Goal: Use online tool/utility: Utilize a website feature to perform a specific function

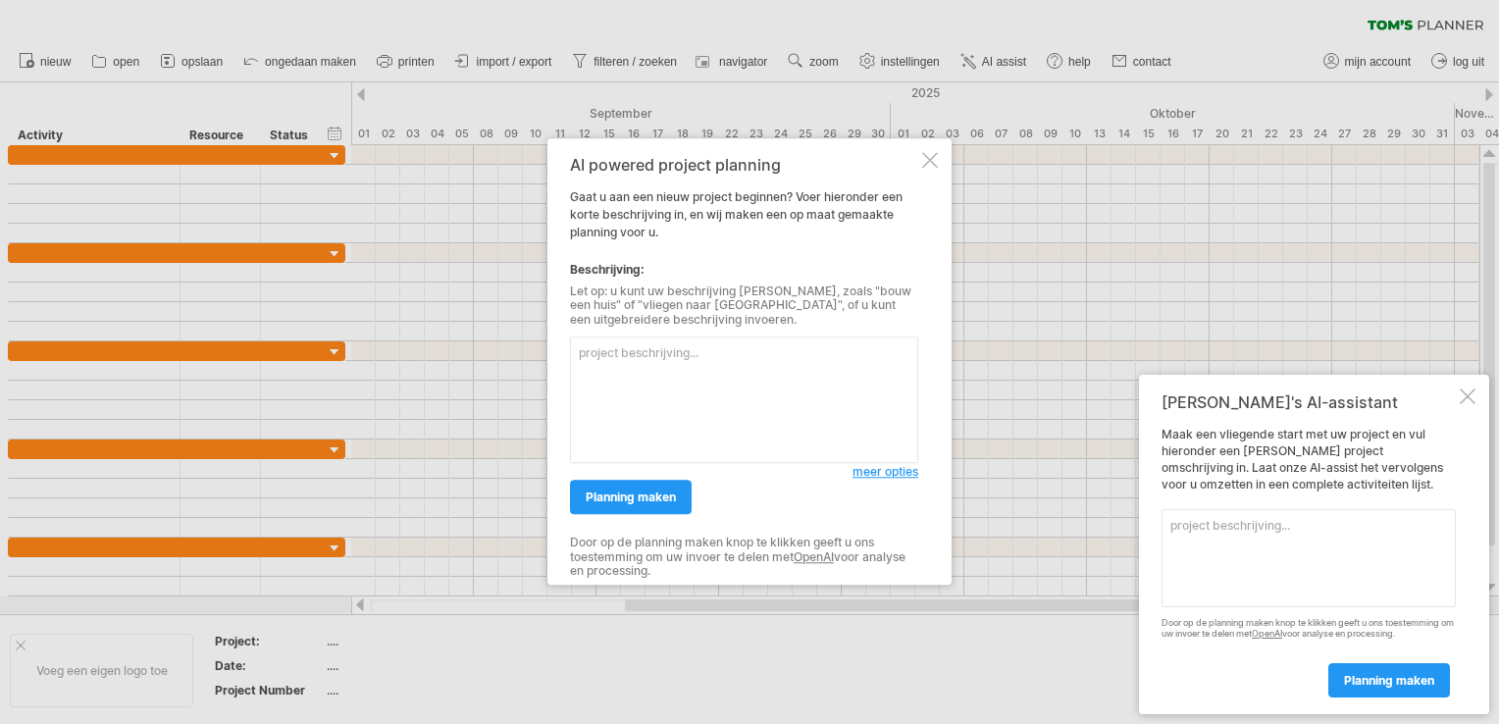
click at [864, 473] on span "meer opties" at bounding box center [886, 472] width 66 height 15
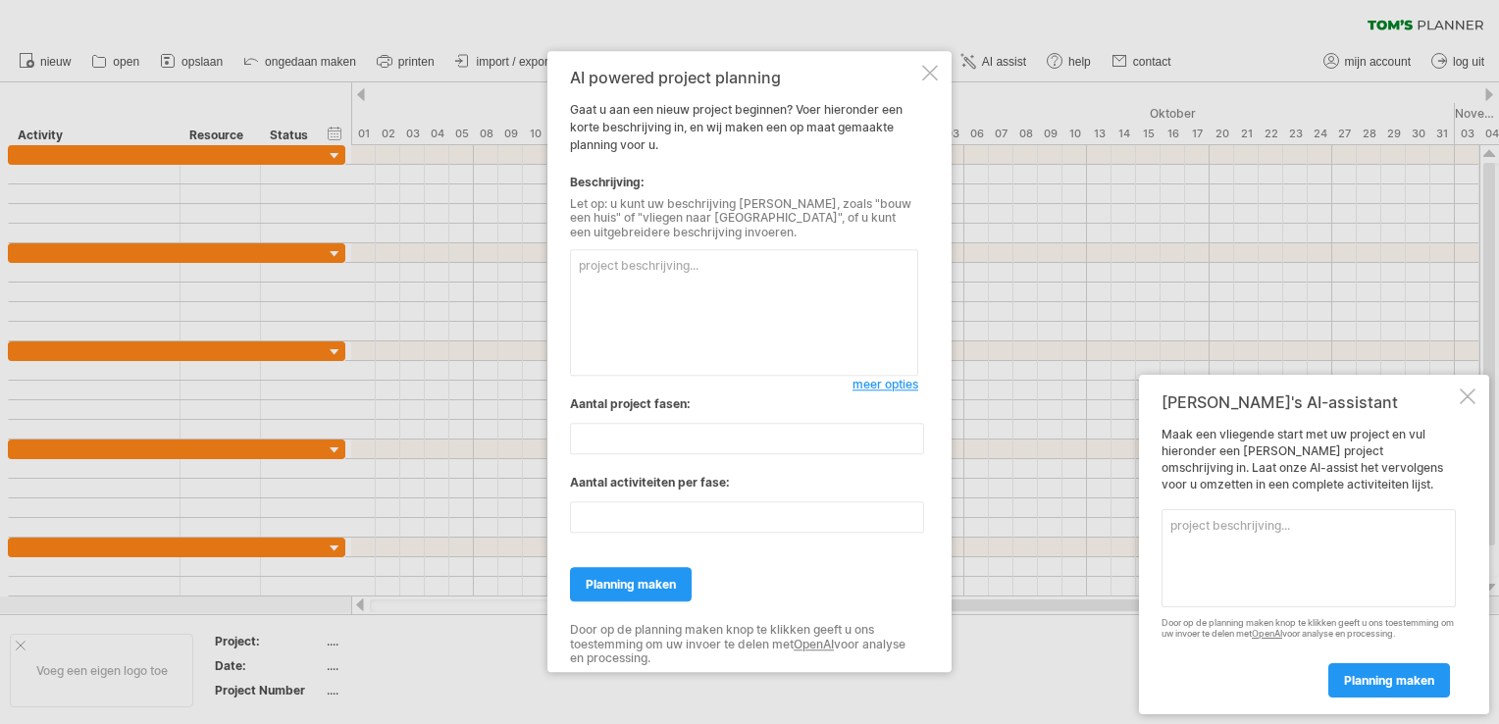
click at [699, 290] on textarea at bounding box center [744, 313] width 348 height 127
type textarea "Garage ombouwen tot salon oude tussengedeelte slopen"
click at [659, 593] on link "planning maken" at bounding box center [631, 585] width 122 height 34
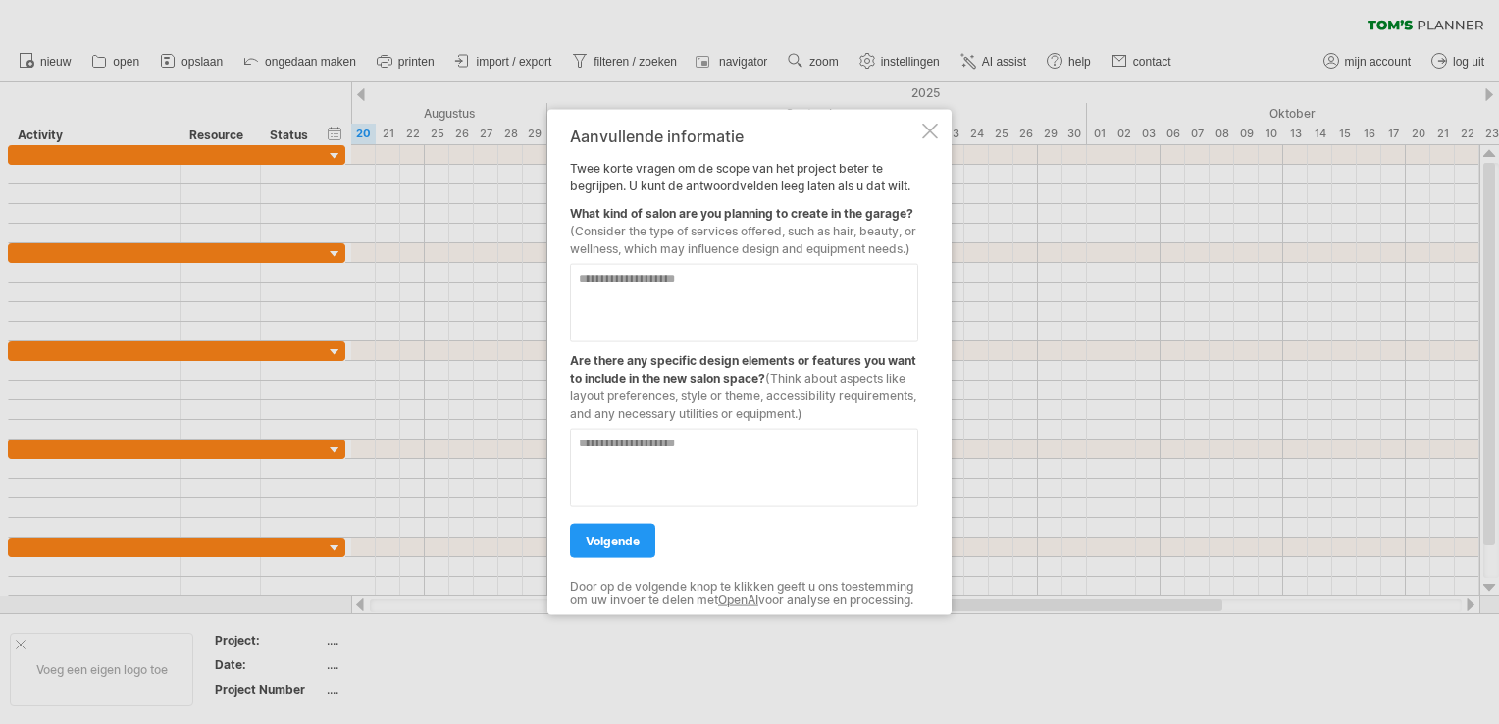
click at [692, 286] on textarea at bounding box center [744, 303] width 348 height 79
type textarea "*******"
click at [646, 548] on link "volgende" at bounding box center [612, 541] width 85 height 34
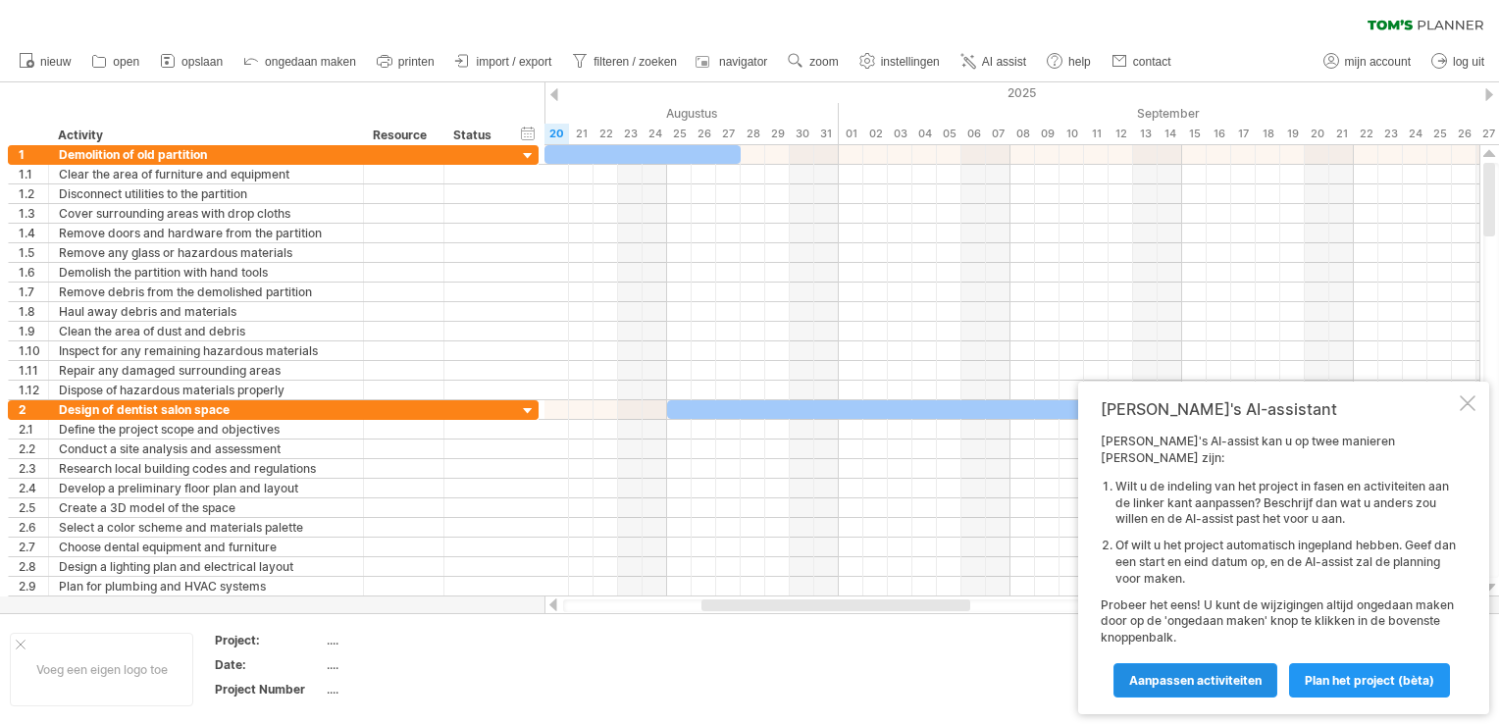
click at [1197, 681] on span "Aanpassen activiteiten" at bounding box center [1195, 680] width 132 height 15
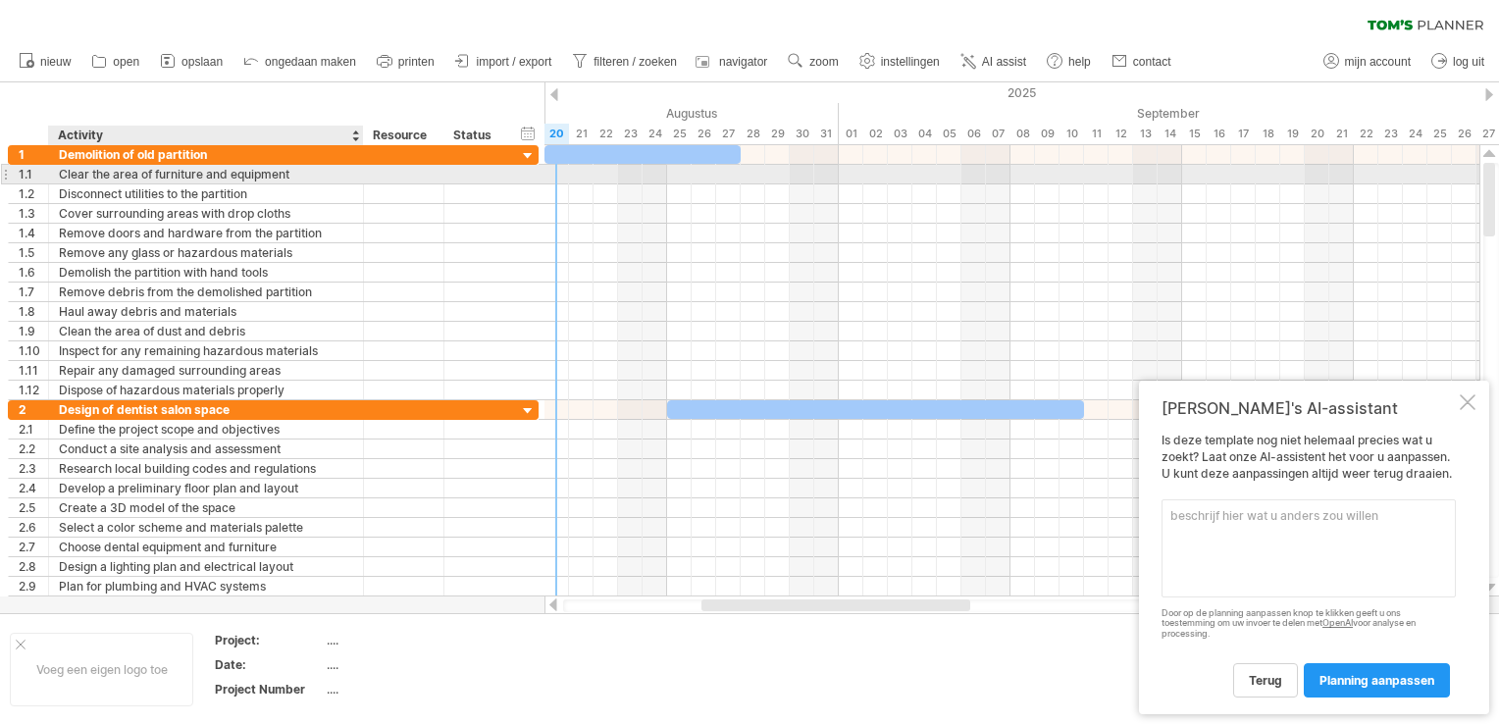
click at [225, 177] on div "Clear the area of furniture and equipment" at bounding box center [206, 174] width 294 height 19
click at [290, 171] on input "**********" at bounding box center [206, 174] width 294 height 19
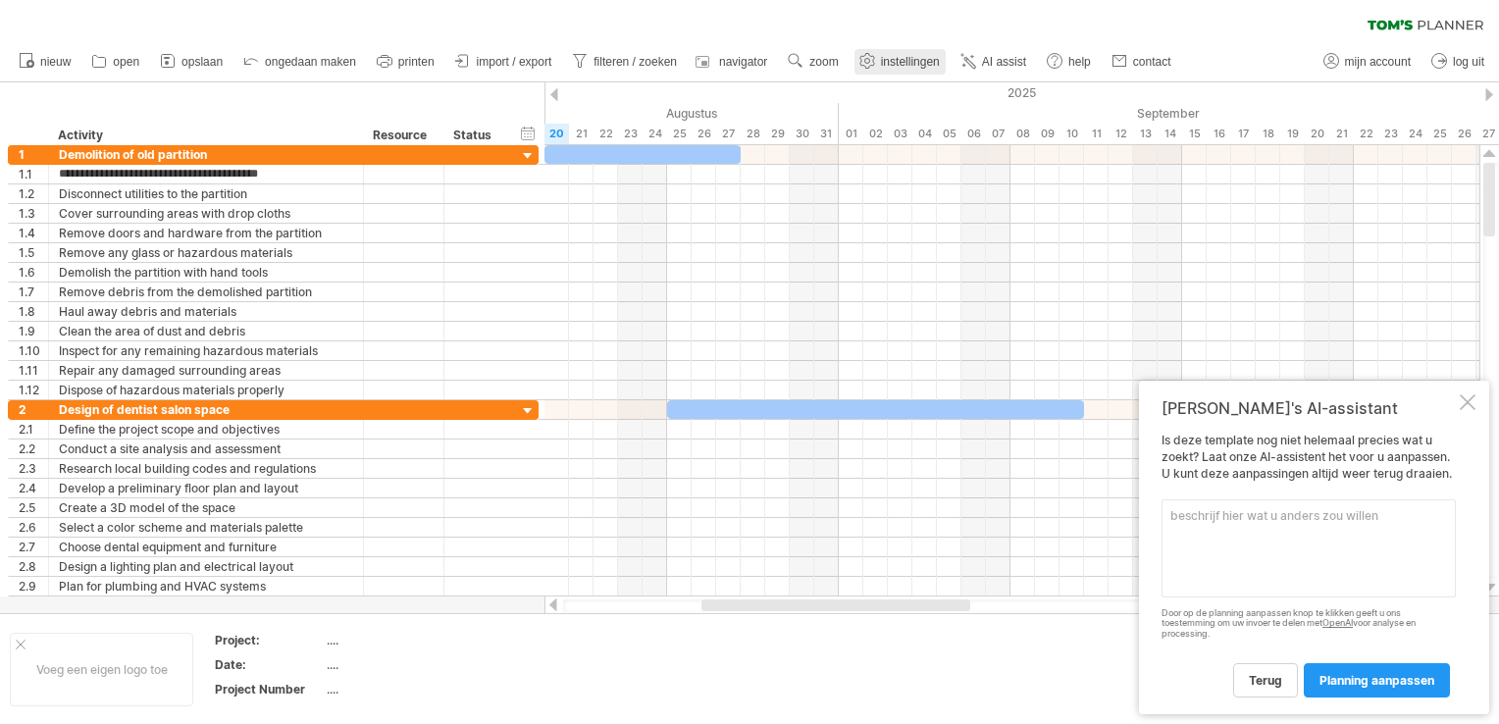
click at [880, 52] on link "instellingen" at bounding box center [900, 62] width 91 height 26
select select "*"
select select "**"
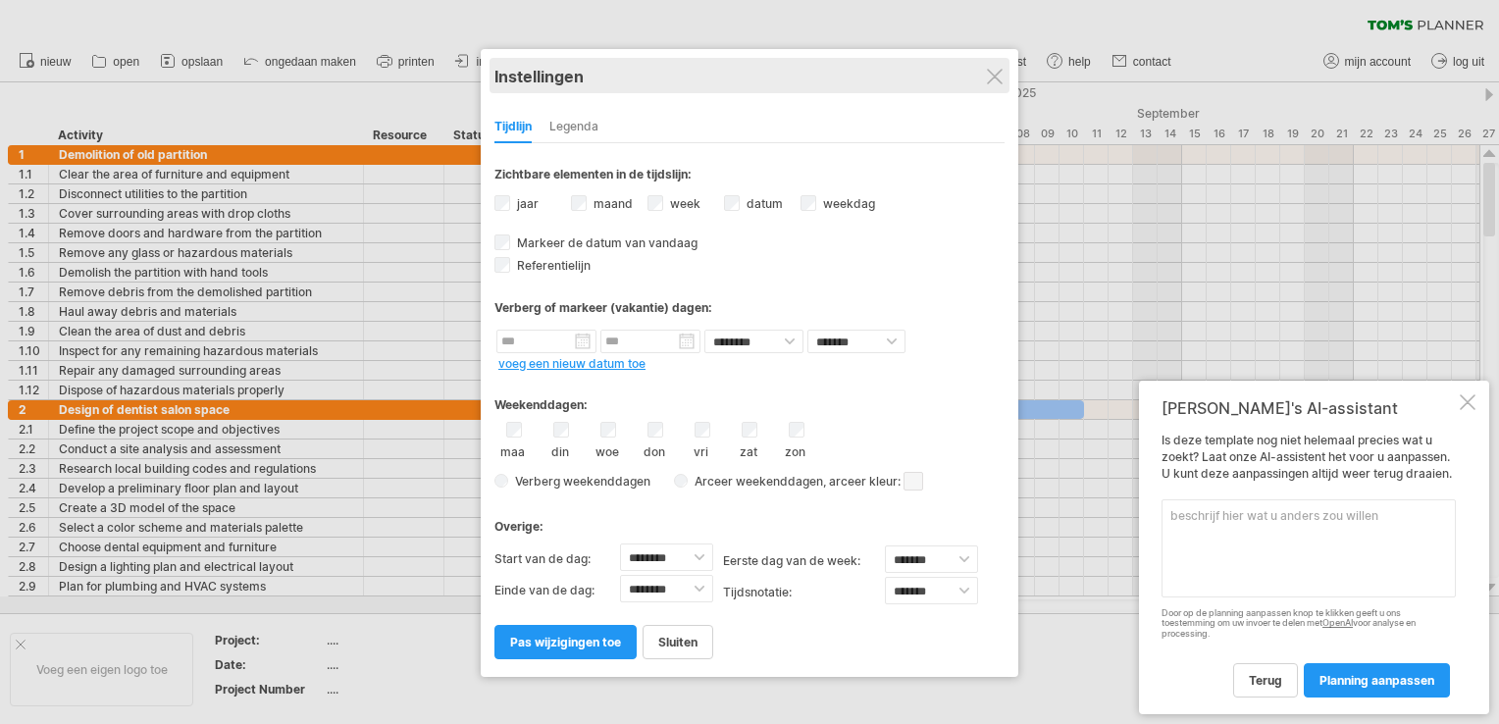
click at [1000, 84] on div "Instellingen" at bounding box center [750, 75] width 510 height 35
click at [997, 67] on div "Instellingen" at bounding box center [750, 75] width 510 height 35
click at [993, 63] on div "Instellingen" at bounding box center [750, 75] width 510 height 35
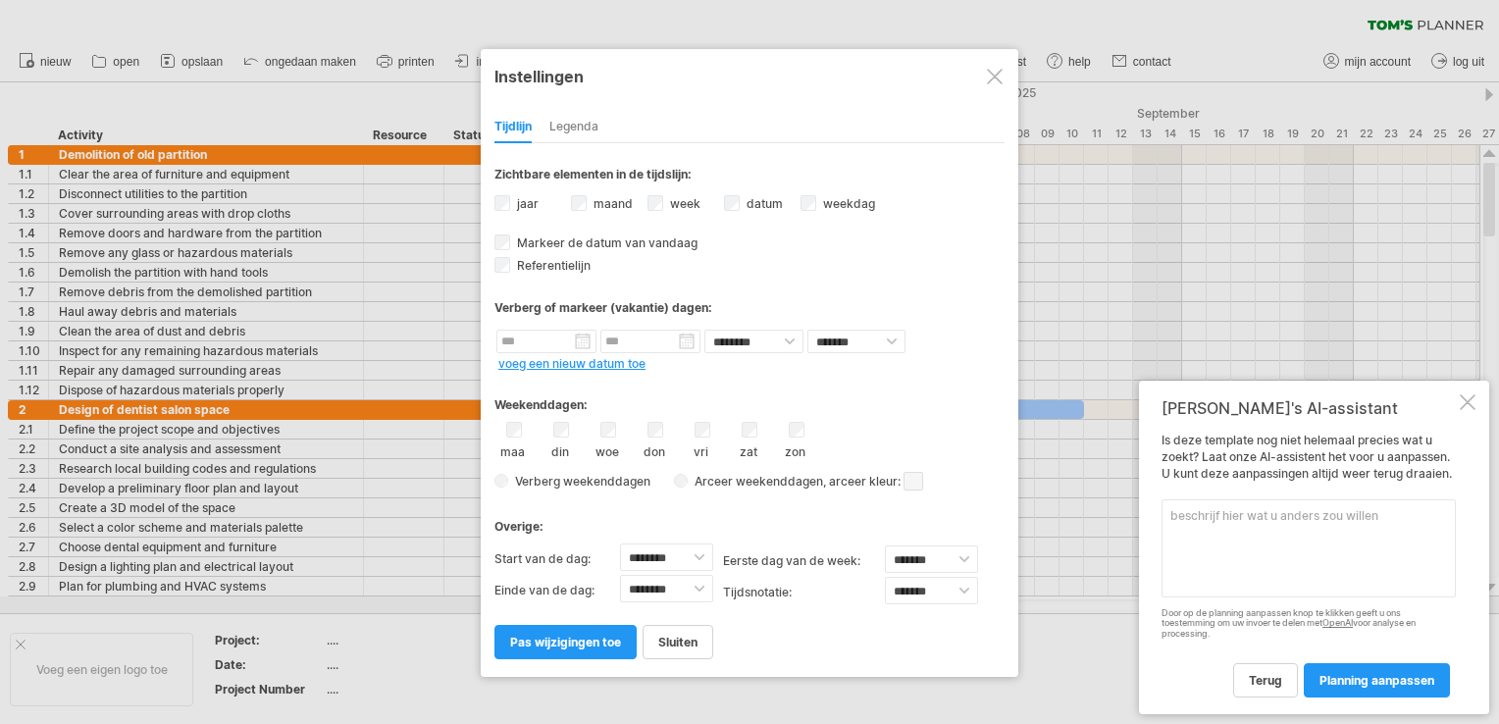
click at [992, 72] on div at bounding box center [995, 77] width 16 height 16
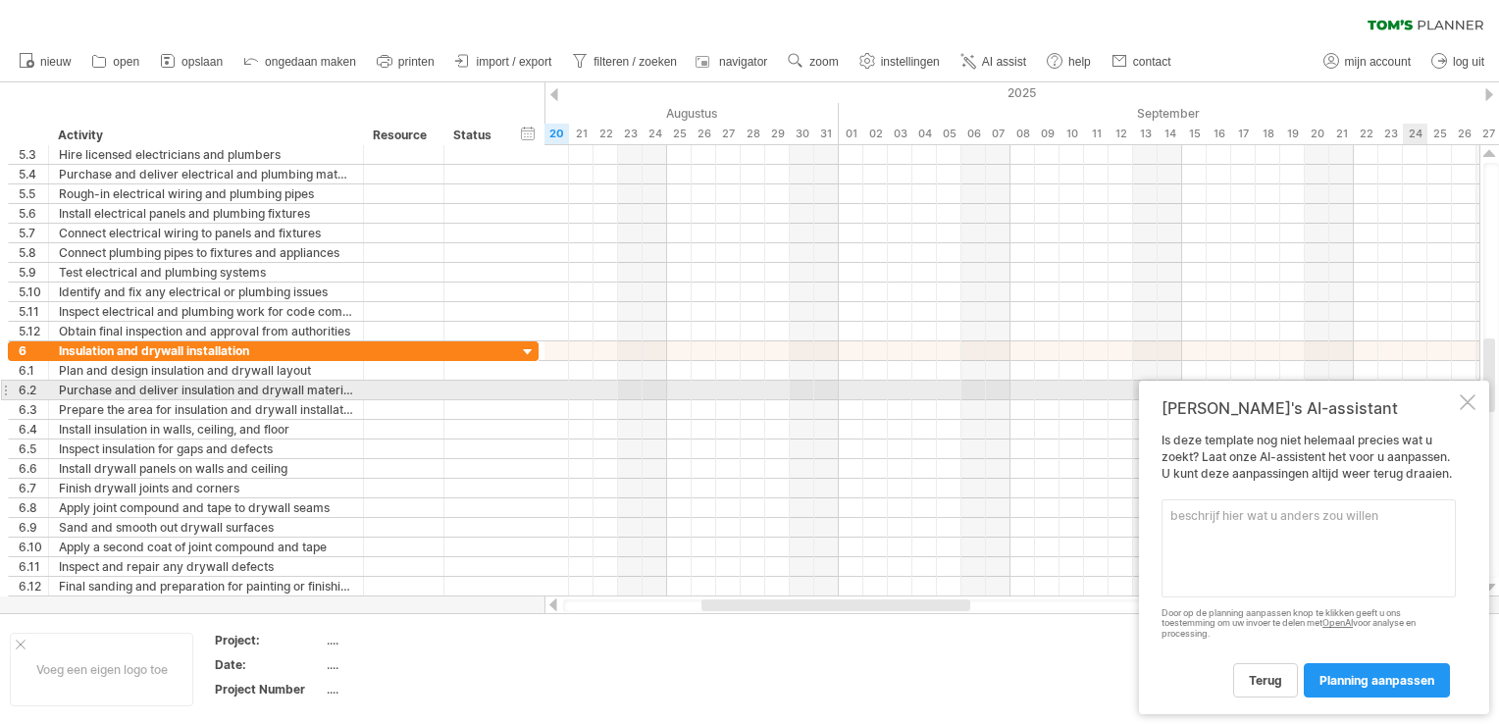
click at [1468, 399] on div at bounding box center [1468, 402] width 16 height 16
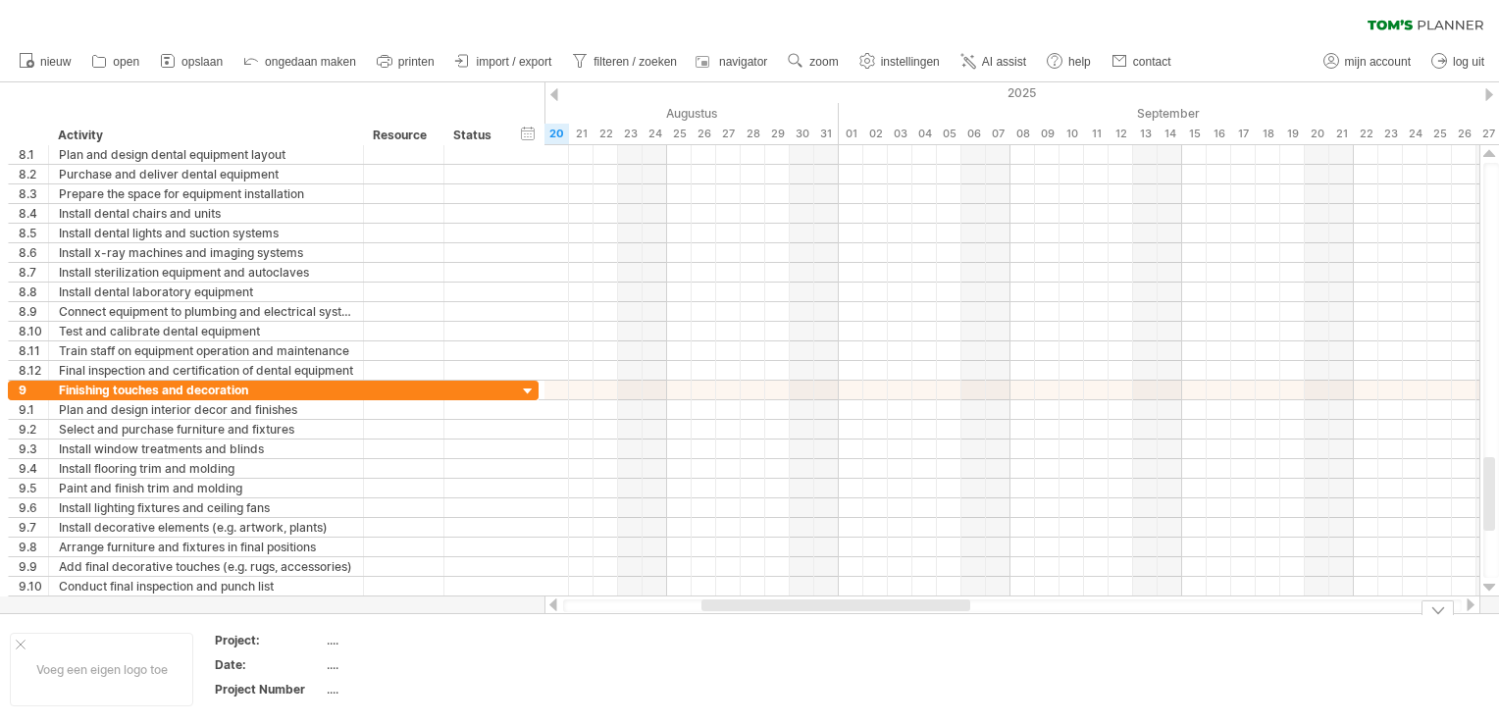
drag, startPoint x: 877, startPoint y: 612, endPoint x: 981, endPoint y: 613, distance: 104.0
click at [1091, 602] on div "Probeert verbinding te maken met [DOMAIN_NAME] Opnieuw verbonden 0% wissen filt…" at bounding box center [749, 362] width 1499 height 724
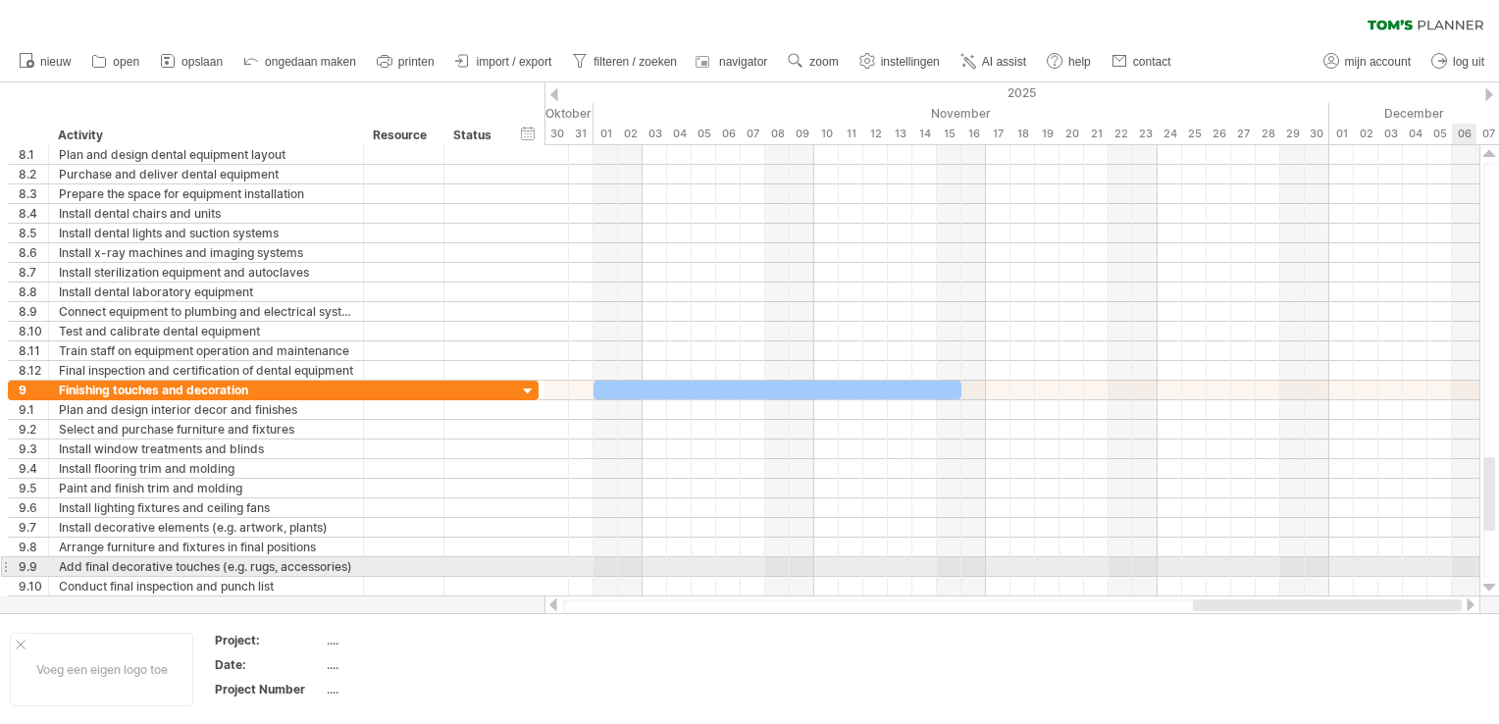
drag, startPoint x: 934, startPoint y: 605, endPoint x: 1483, endPoint y: 574, distance: 549.4
click at [1483, 574] on div at bounding box center [1022, 380] width 955 height 470
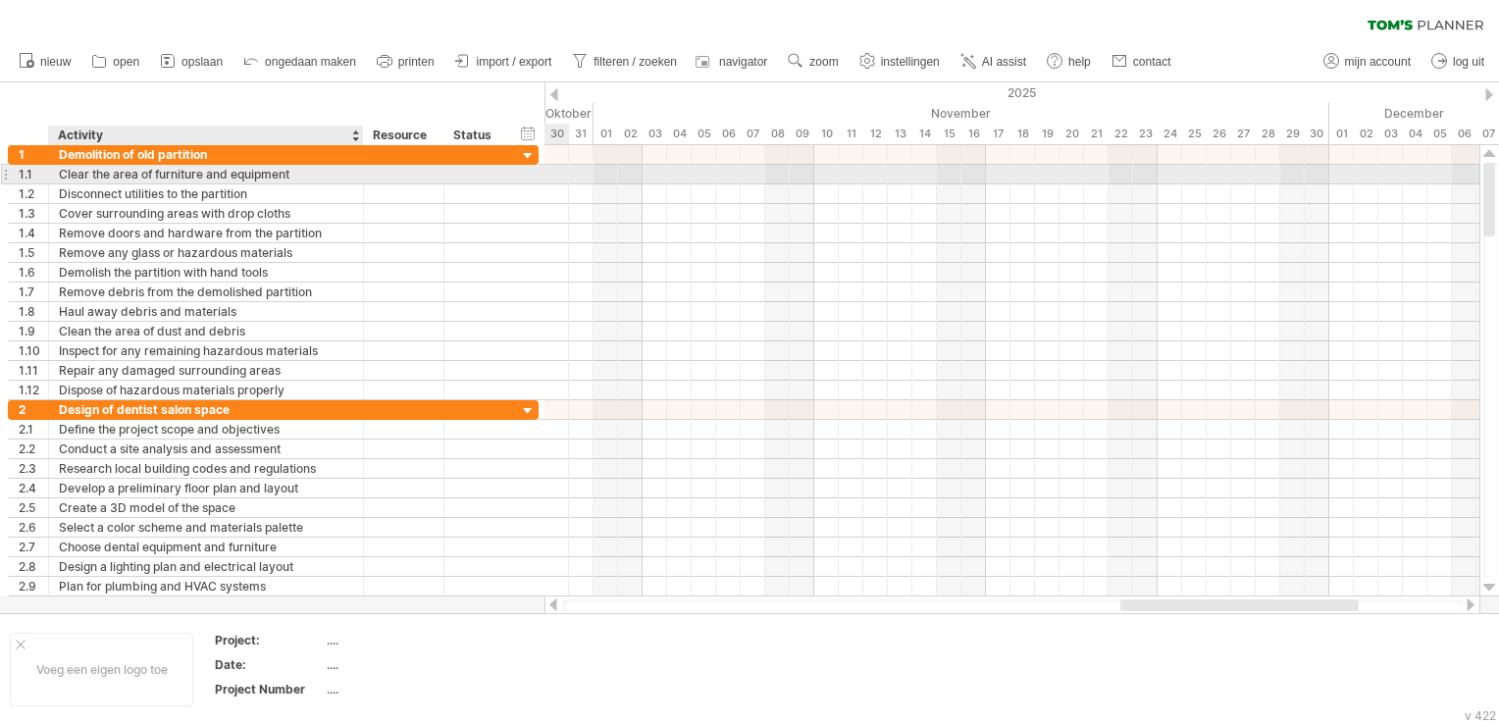
click at [304, 183] on div "Clear the area of furniture and equipment" at bounding box center [206, 174] width 294 height 19
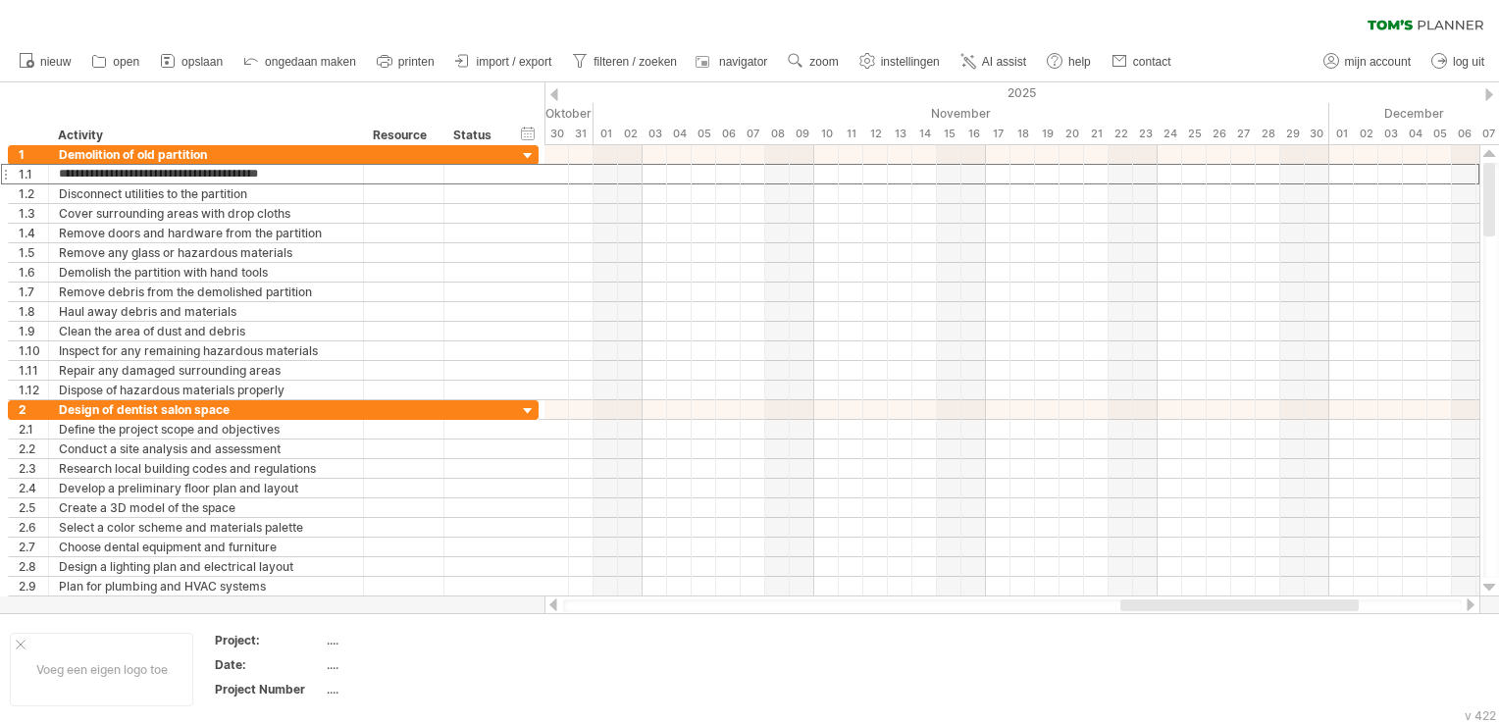
click at [1281, 34] on div "wissen filter toepassen filter" at bounding box center [749, 20] width 1499 height 41
click at [644, 614] on div "Voeg een eigen logo toe Project: .... Date: .... Project Number ...." at bounding box center [749, 669] width 1499 height 112
click at [615, 613] on div "Voeg een eigen logo toe Project: .... Date: .... Project Number ...." at bounding box center [749, 669] width 1499 height 112
click at [613, 611] on div at bounding box center [1012, 606] width 899 height 13
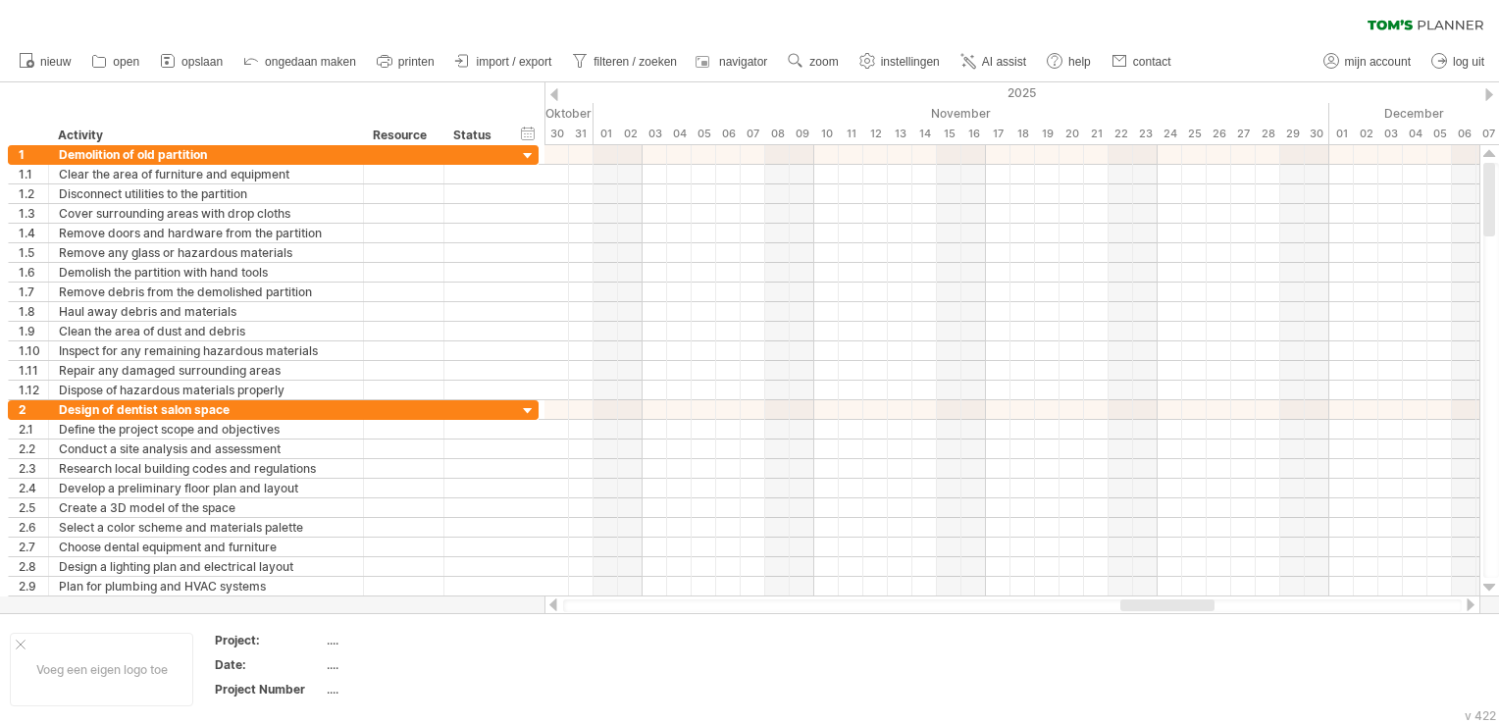
click at [603, 603] on div at bounding box center [1012, 606] width 899 height 13
click at [593, 604] on div at bounding box center [1012, 606] width 899 height 13
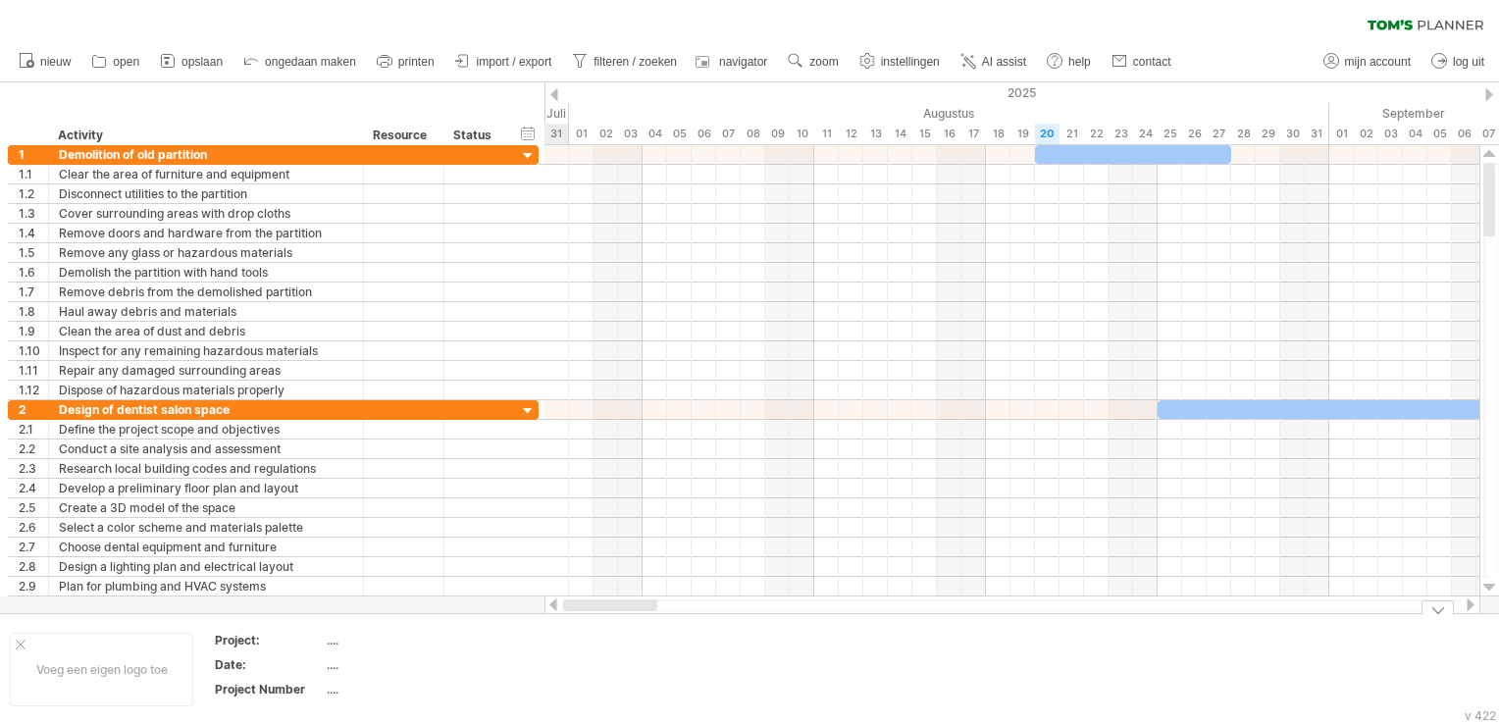
drag, startPoint x: 1134, startPoint y: 608, endPoint x: 536, endPoint y: 614, distance: 598.6
click at [536, 614] on div "Probeert verbinding te maken met [DOMAIN_NAME] Opnieuw verbonden 0% wissen filt…" at bounding box center [749, 362] width 1499 height 724
click at [300, 71] on link "ongedaan maken" at bounding box center [300, 62] width 124 height 26
click at [309, 60] on span "ongedaan maken" at bounding box center [310, 62] width 91 height 14
click at [42, 60] on span "nieuw" at bounding box center [55, 62] width 30 height 14
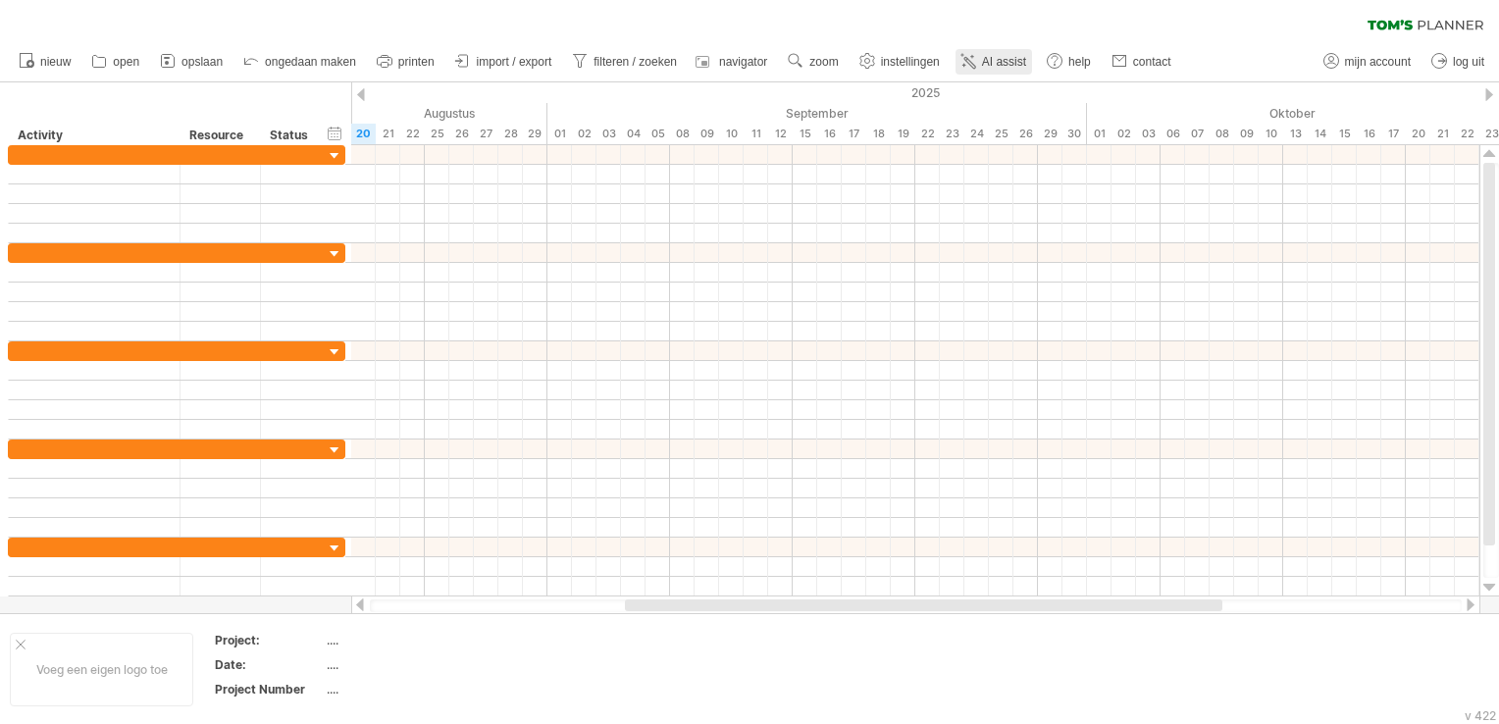
click at [1004, 53] on link "AI assist" at bounding box center [994, 62] width 77 height 26
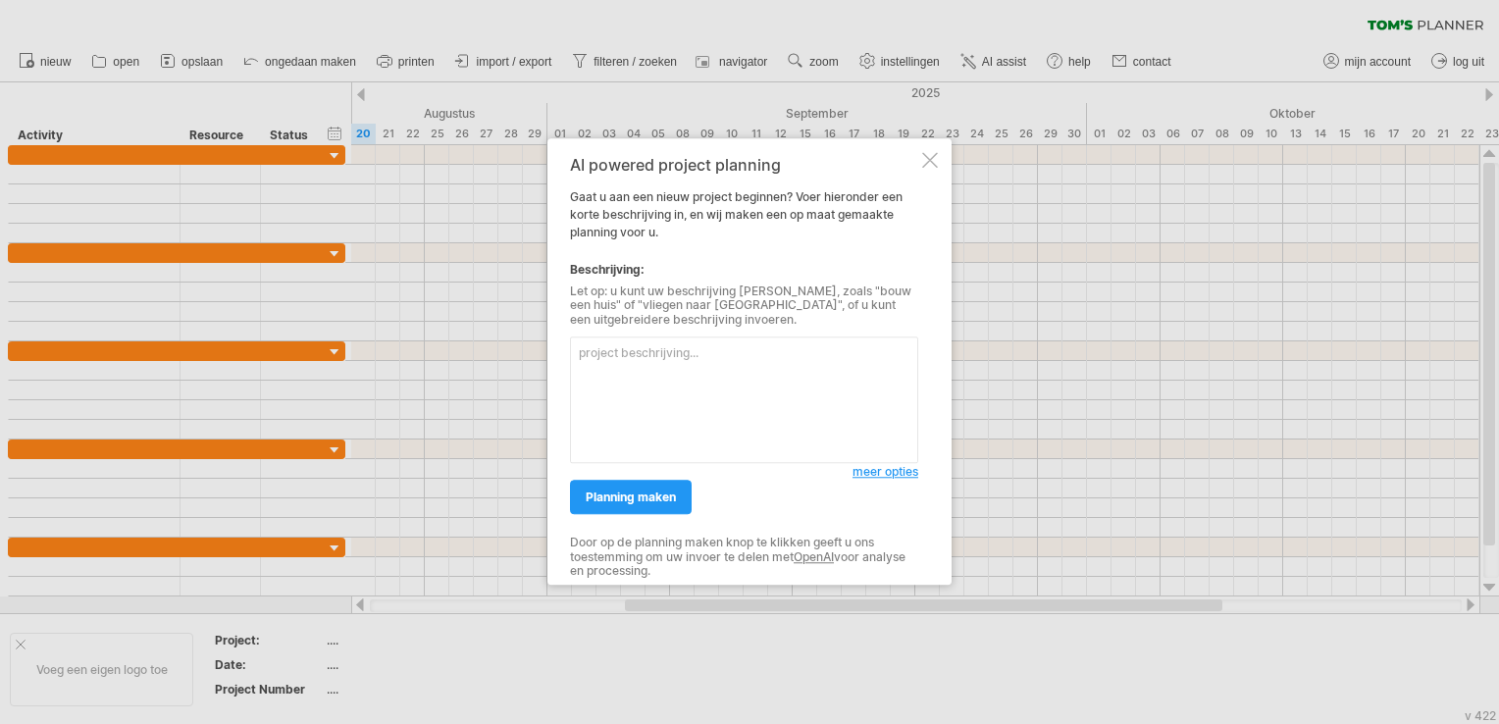
click at [875, 469] on span "meer opties" at bounding box center [886, 472] width 66 height 15
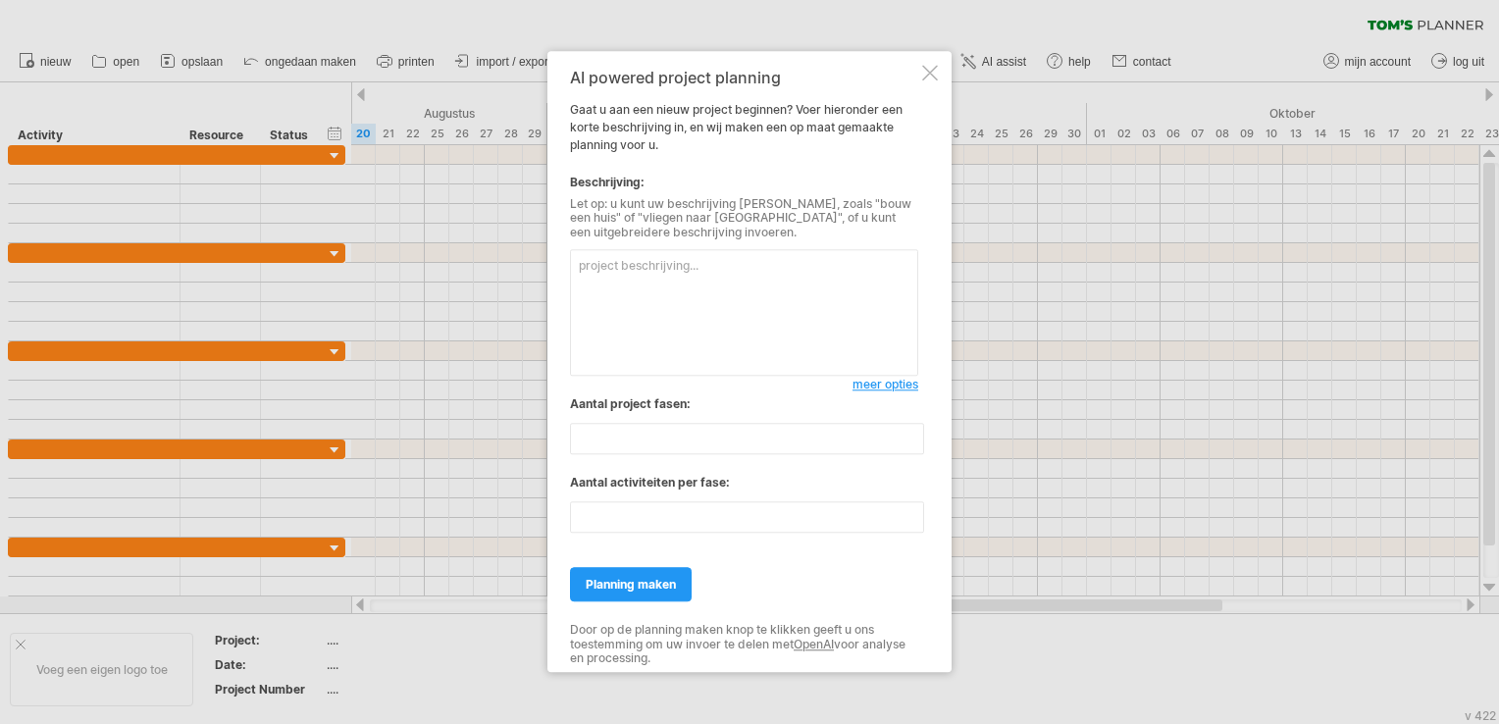
click at [882, 380] on span "meer opties" at bounding box center [886, 385] width 66 height 15
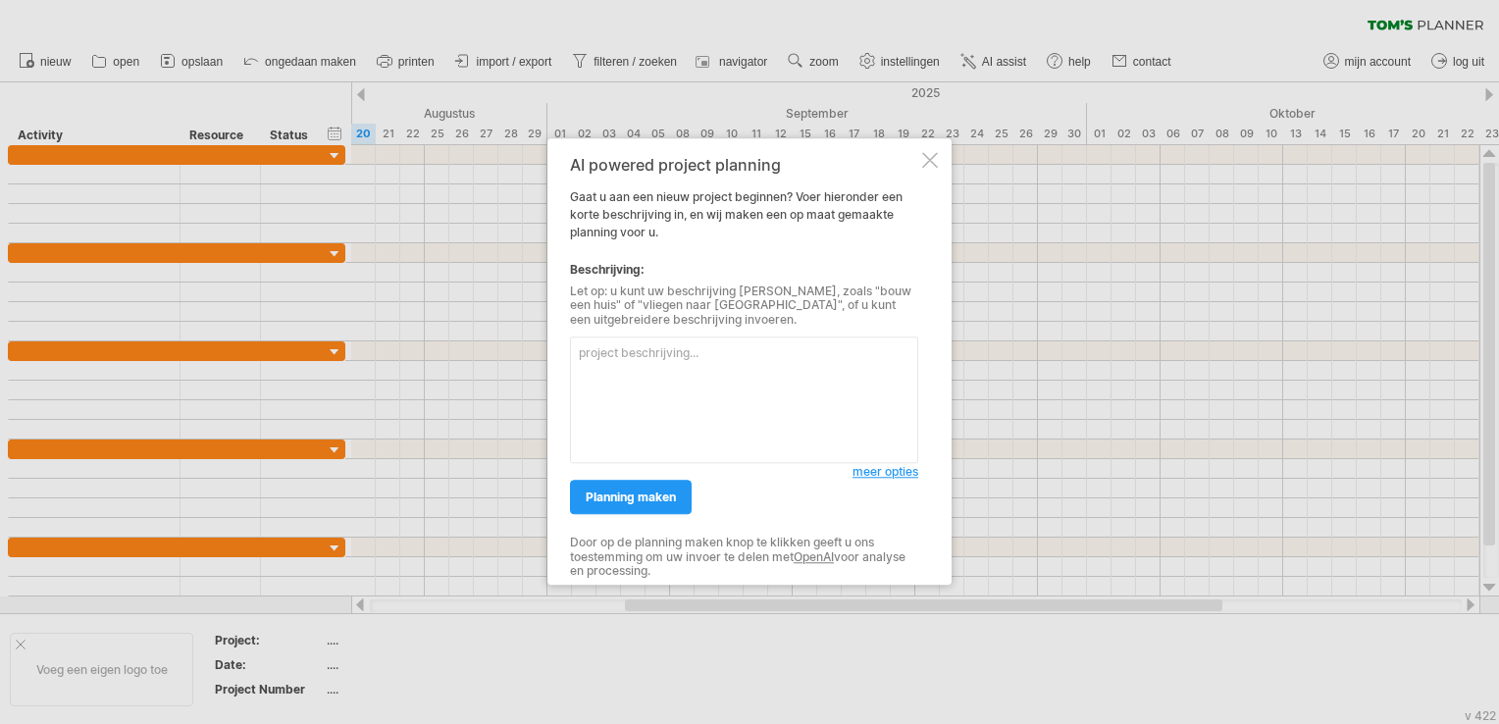
click at [784, 380] on textarea at bounding box center [744, 401] width 348 height 127
